Goal: Task Accomplishment & Management: Manage account settings

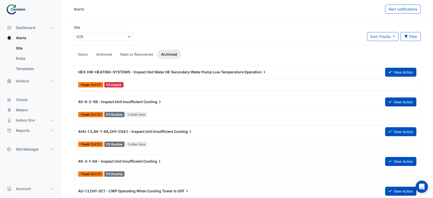
click at [17, 7] on img at bounding box center [17, 9] width 23 height 10
click at [12, 11] on img at bounding box center [17, 9] width 23 height 10
click at [22, 40] on span "Alerts" at bounding box center [21, 37] width 11 height 5
click at [20, 51] on link "Site" at bounding box center [35, 48] width 46 height 10
click at [23, 60] on link "Rules" at bounding box center [35, 58] width 46 height 10
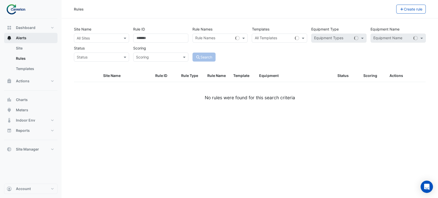
click at [24, 38] on span "Alerts" at bounding box center [21, 37] width 11 height 5
click at [22, 27] on span "Dashboard" at bounding box center [25, 27] width 19 height 5
select select "***"
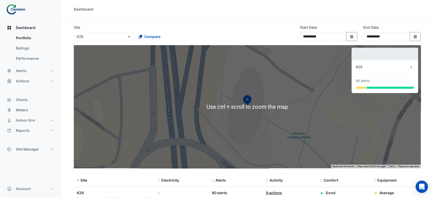
scroll to position [31, 0]
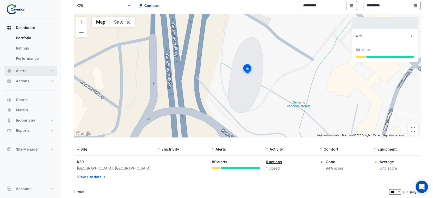
click at [33, 73] on button "Alerts" at bounding box center [30, 71] width 53 height 10
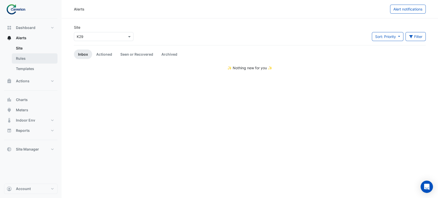
click at [21, 61] on link "Rules" at bounding box center [35, 58] width 46 height 10
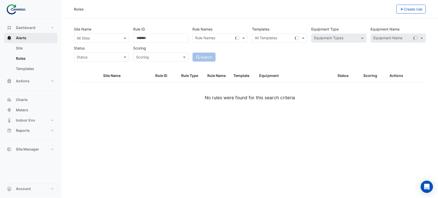
click at [27, 39] on button "Alerts" at bounding box center [30, 38] width 53 height 10
click at [24, 38] on span "Alerts" at bounding box center [21, 37] width 11 height 5
click at [21, 58] on link "Rules" at bounding box center [35, 58] width 46 height 10
click at [24, 41] on button "Alerts" at bounding box center [30, 38] width 53 height 10
click at [12, 64] on link "Templates" at bounding box center [35, 69] width 46 height 10
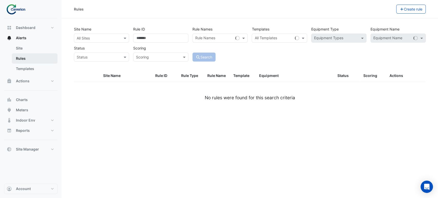
select select
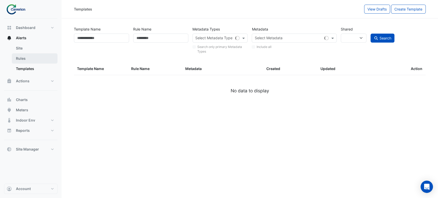
click at [16, 61] on link "Rules" at bounding box center [35, 58] width 46 height 10
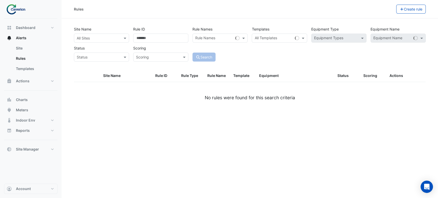
drag, startPoint x: 253, startPoint y: 134, endPoint x: 237, endPoint y: 128, distance: 17.0
click at [253, 134] on div "Rules Create rule Site Name All Sites Rule ID Rule Names Rule Names Templates A…" at bounding box center [250, 99] width 376 height 198
click at [18, 47] on link "Site" at bounding box center [35, 48] width 46 height 10
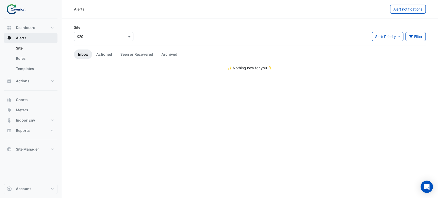
click at [29, 40] on button "Alerts" at bounding box center [30, 38] width 53 height 10
click at [26, 57] on link "Rules" at bounding box center [35, 58] width 46 height 10
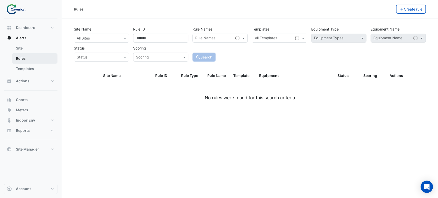
click at [33, 55] on link "Rules" at bounding box center [35, 58] width 46 height 10
click at [27, 50] on link "Site" at bounding box center [35, 48] width 46 height 10
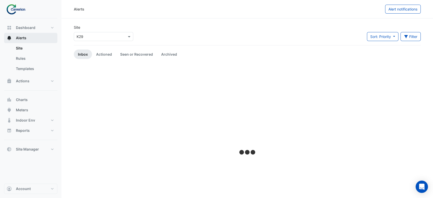
click at [27, 40] on button "Alerts" at bounding box center [30, 38] width 53 height 10
click at [29, 24] on button "Dashboard" at bounding box center [30, 28] width 53 height 10
select select "***"
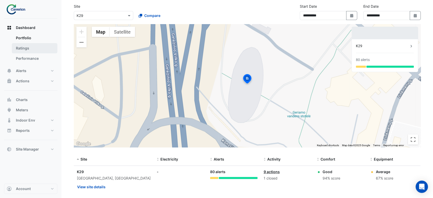
scroll to position [31, 0]
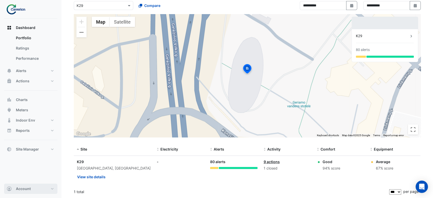
click at [35, 188] on button "Account" at bounding box center [30, 189] width 53 height 10
click at [37, 140] on link "Account Settings" at bounding box center [30, 140] width 49 height 10
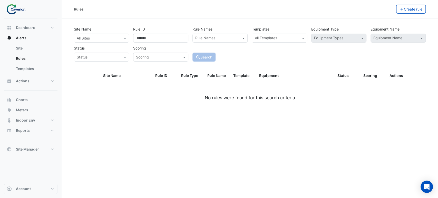
click at [18, 6] on img at bounding box center [17, 9] width 23 height 10
click at [13, 9] on img at bounding box center [17, 9] width 23 height 10
click at [14, 22] on div "Dashboard Portfolio Ratings Performance Alerts Site Rules Templates Actions Sit…" at bounding box center [30, 100] width 53 height 165
click at [14, 26] on button "Dashboard" at bounding box center [30, 28] width 53 height 10
select select "***"
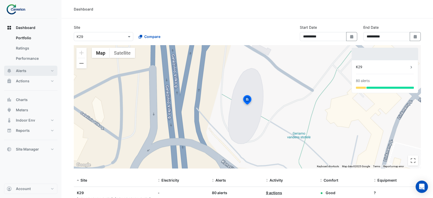
click at [42, 70] on button "Alerts" at bounding box center [30, 71] width 53 height 10
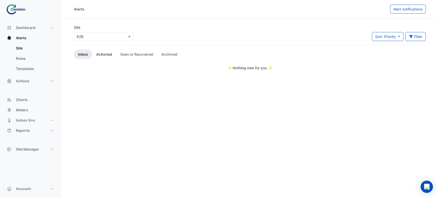
click at [101, 56] on link "Actioned" at bounding box center [104, 53] width 24 height 9
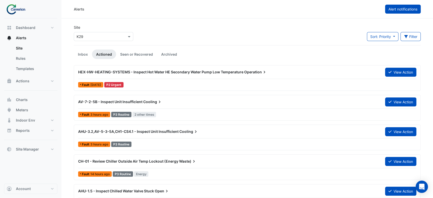
click at [403, 10] on span "Alert notifications" at bounding box center [403, 9] width 29 height 4
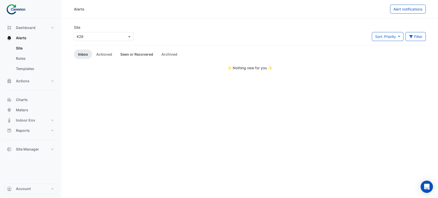
click at [119, 53] on link "Seen or Recovered" at bounding box center [136, 53] width 41 height 9
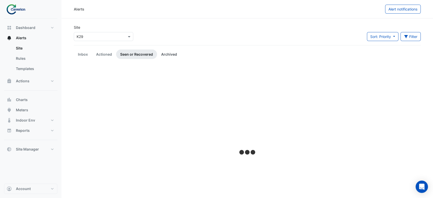
click at [173, 55] on link "Archived" at bounding box center [169, 53] width 24 height 9
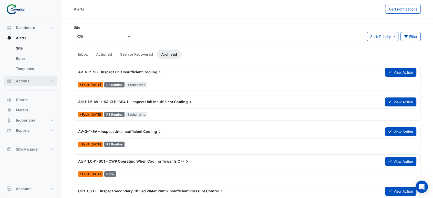
click at [33, 78] on button "Actions" at bounding box center [30, 81] width 53 height 10
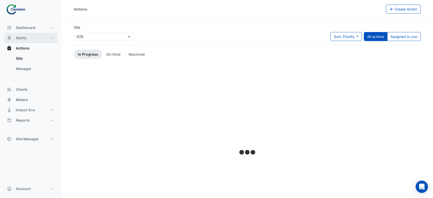
click at [25, 34] on button "Alerts" at bounding box center [30, 38] width 53 height 10
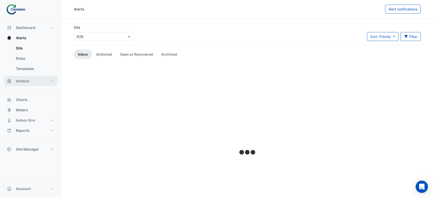
click at [27, 83] on span "Actions" at bounding box center [23, 80] width 14 height 5
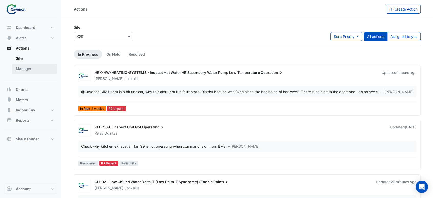
click at [30, 71] on link "Manager" at bounding box center [35, 69] width 46 height 10
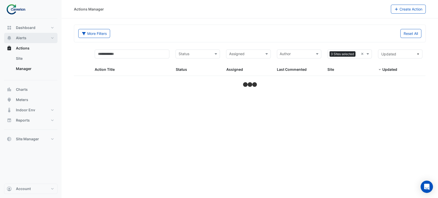
click at [22, 40] on span "Alerts" at bounding box center [21, 37] width 11 height 5
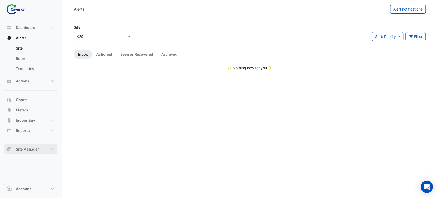
click at [29, 145] on button "Site Manager" at bounding box center [30, 149] width 53 height 10
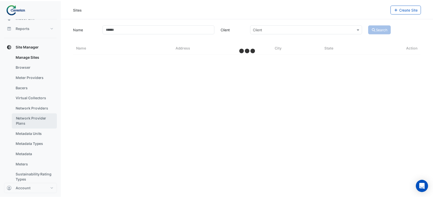
scroll to position [79, 0]
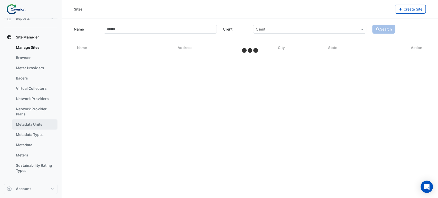
select select "***"
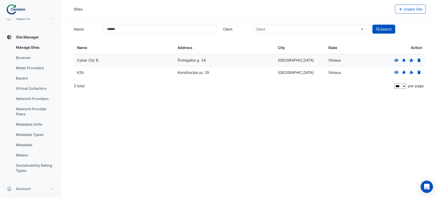
click at [394, 72] on icon at bounding box center [396, 72] width 4 height 3
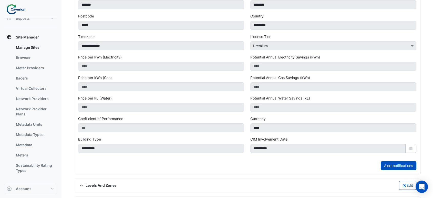
scroll to position [205, 0]
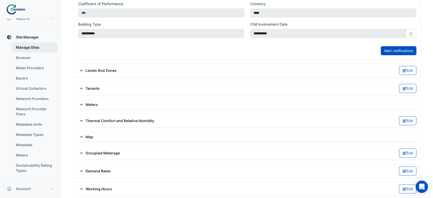
click at [41, 48] on link "Manage Sites" at bounding box center [35, 47] width 46 height 10
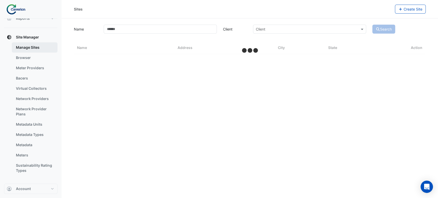
select select "***"
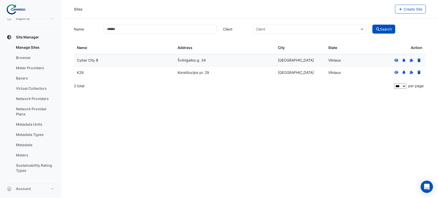
click at [394, 62] on fa-icon at bounding box center [396, 60] width 5 height 4
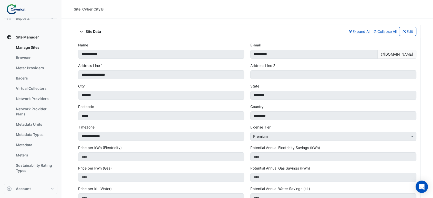
scroll to position [205, 0]
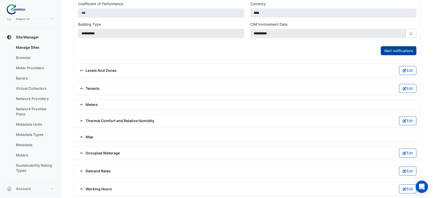
click at [396, 46] on link "Alert notifications" at bounding box center [399, 50] width 36 height 9
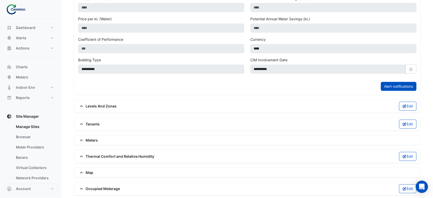
scroll to position [171, 0]
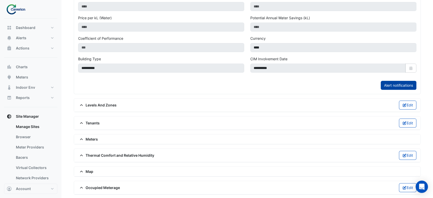
click at [393, 85] on link "Alert notifications" at bounding box center [399, 85] width 36 height 9
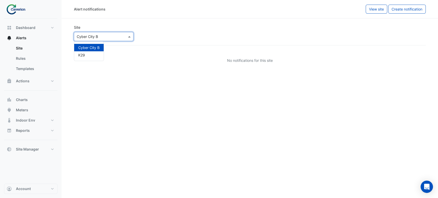
click at [116, 35] on input "text" at bounding box center [99, 36] width 44 height 5
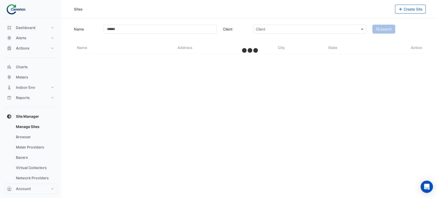
select select "***"
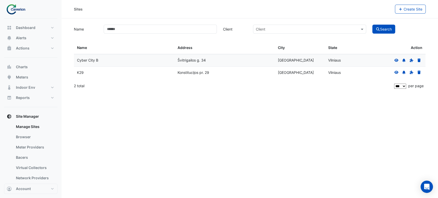
click at [395, 60] on icon at bounding box center [396, 59] width 4 height 3
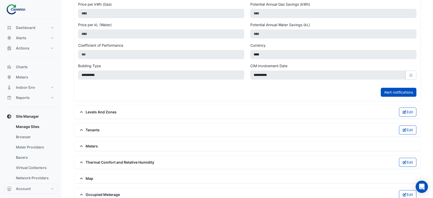
scroll to position [205, 0]
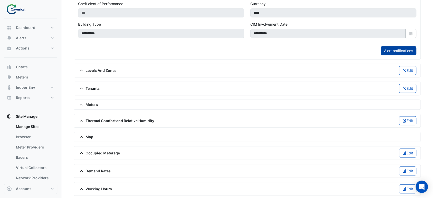
click at [387, 51] on link "Alert notifications" at bounding box center [399, 50] width 36 height 9
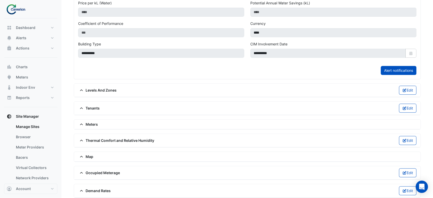
scroll to position [205, 0]
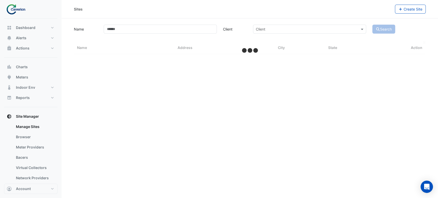
select select "***"
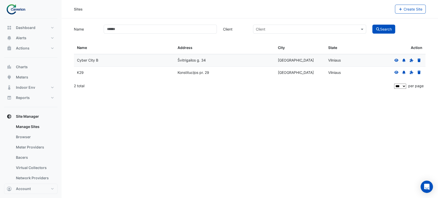
click at [395, 72] on icon at bounding box center [396, 72] width 4 height 3
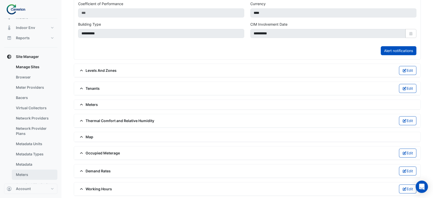
scroll to position [79, 0]
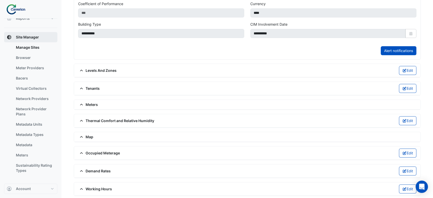
click at [25, 38] on span "Site Manager" at bounding box center [27, 37] width 23 height 5
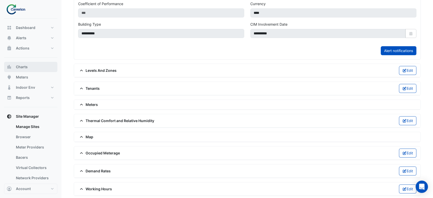
scroll to position [0, 0]
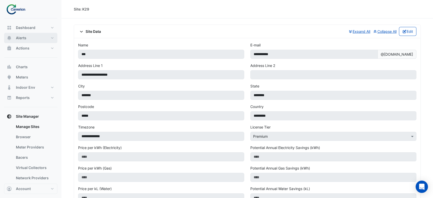
click at [27, 41] on button "Alerts" at bounding box center [30, 38] width 53 height 10
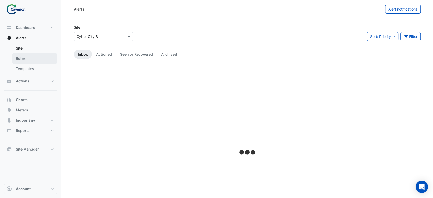
click at [23, 59] on link "Rules" at bounding box center [35, 58] width 46 height 10
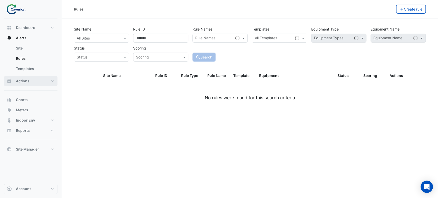
click at [21, 81] on span "Actions" at bounding box center [23, 80] width 14 height 5
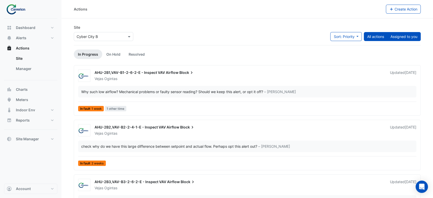
click at [394, 38] on button "Assigned to you" at bounding box center [404, 36] width 34 height 9
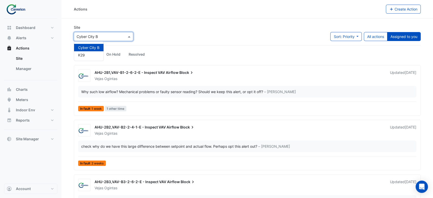
click at [121, 34] on div at bounding box center [103, 37] width 59 height 6
click at [92, 53] on div "K29" at bounding box center [88, 54] width 29 height 7
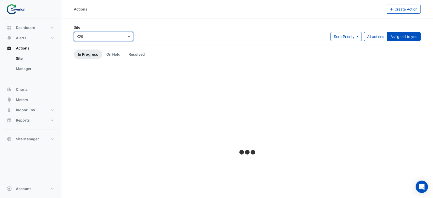
click at [151, 29] on div "Site Select a Site × K29 Sort: Priority Priority Updated All actions Assigned t…" at bounding box center [247, 35] width 353 height 21
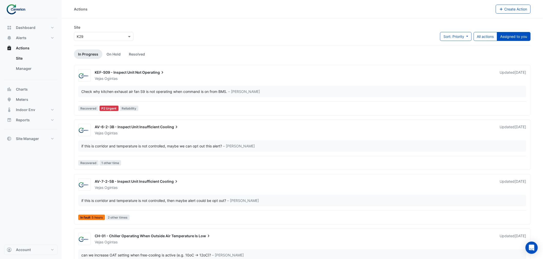
click at [130, 91] on div "Check why kitchen exhaust air fan S9 is not operating when command is on from B…" at bounding box center [154, 91] width 146 height 5
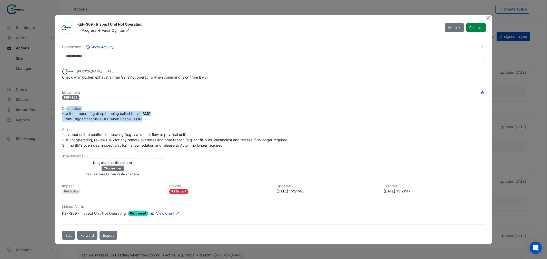
drag, startPoint x: 67, startPoint y: 109, endPoint x: 154, endPoint y: 116, distance: 87.2
click at [154, 116] on div "Equipment KEF-S09 Description - Unit not operating despite being called for via…" at bounding box center [273, 156] width 423 height 130
click at [154, 116] on div "- Unit not operating despite being called for via BMS - Rule Trigger: Status is…" at bounding box center [273, 116] width 423 height 11
click at [437, 15] on button "Close" at bounding box center [488, 17] width 5 height 5
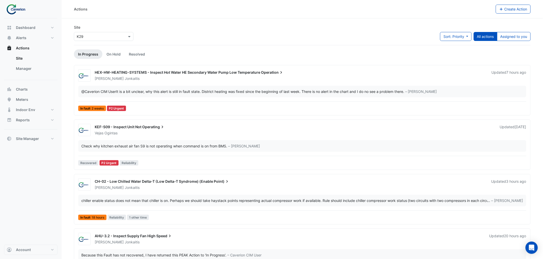
click at [91, 42] on div "Site Select a Site × K29" at bounding box center [104, 35] width 66 height 21
click at [95, 38] on input "text" at bounding box center [99, 36] width 44 height 5
click at [96, 49] on span "Cyber City B" at bounding box center [88, 47] width 21 height 4
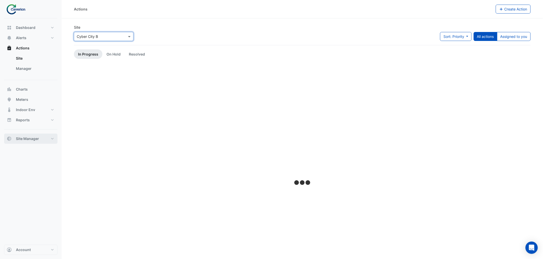
click at [29, 138] on span "Site Manager" at bounding box center [27, 138] width 23 height 5
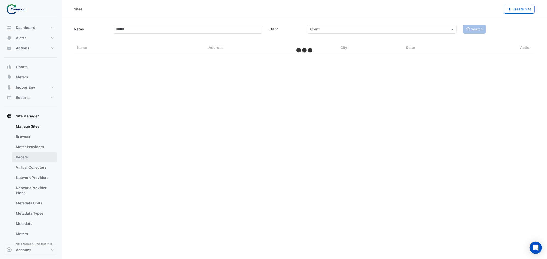
click at [24, 154] on link "Bacers" at bounding box center [35, 157] width 46 height 10
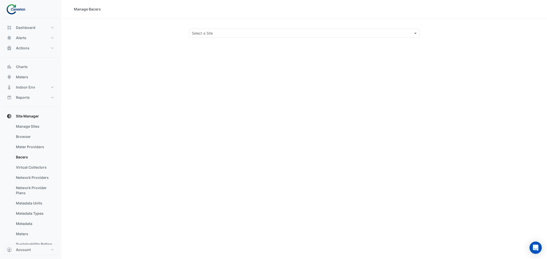
click at [155, 44] on div "Manage Bacers Select a Site" at bounding box center [304, 129] width 485 height 259
click at [226, 31] on input "text" at bounding box center [299, 33] width 215 height 5
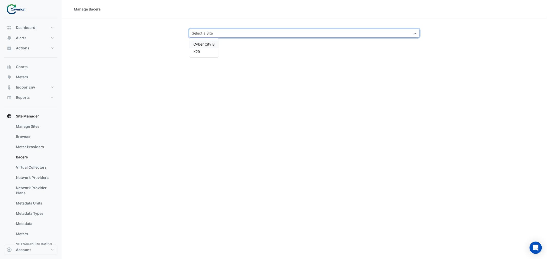
click at [206, 44] on span "Cyber City B" at bounding box center [203, 44] width 21 height 4
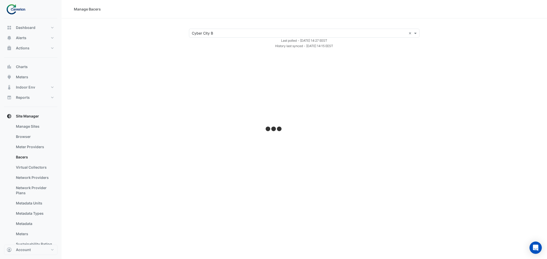
select select "***"
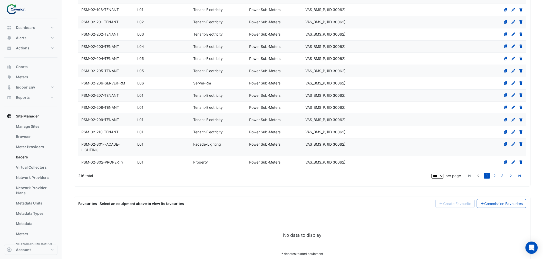
scroll to position [1759, 0]
